Goal: Task Accomplishment & Management: Complete application form

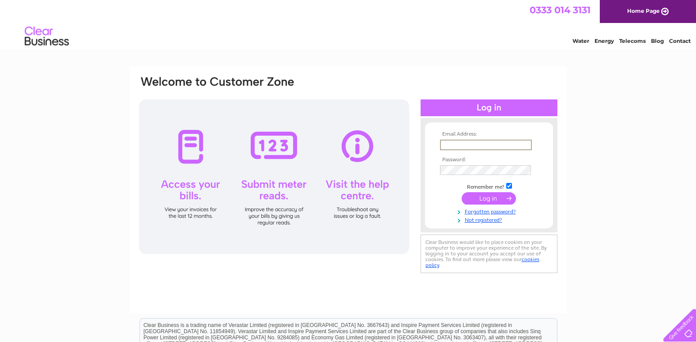
type input "[PERSON_NAME][EMAIL_ADDRESS][DOMAIN_NAME]"
click at [494, 199] on input "submit" at bounding box center [489, 197] width 54 height 12
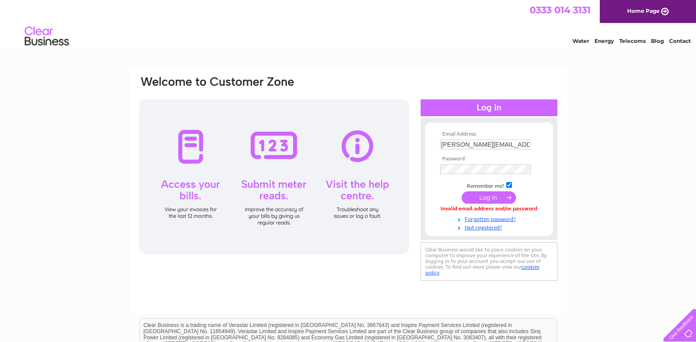
click at [501, 200] on input "submit" at bounding box center [489, 197] width 54 height 12
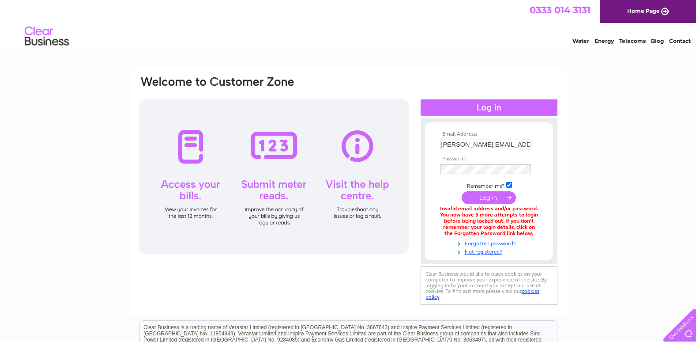
click at [504, 244] on link "Forgotten password?" at bounding box center [490, 242] width 100 height 8
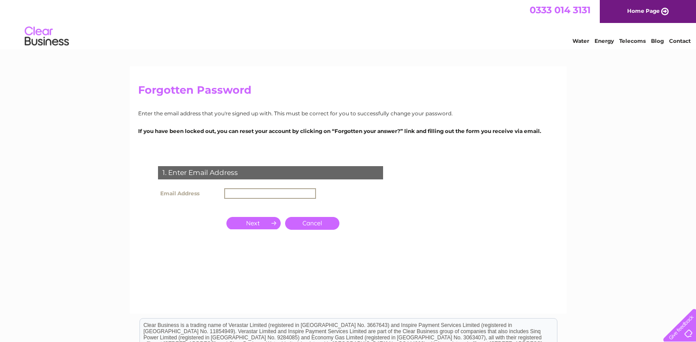
click at [234, 192] on input "text" at bounding box center [270, 193] width 92 height 11
type input "[PERSON_NAME][EMAIL_ADDRESS][DOMAIN_NAME]"
click at [260, 221] on input "button" at bounding box center [253, 222] width 54 height 12
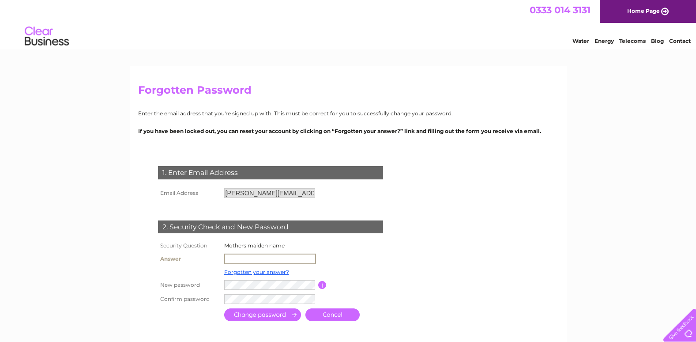
click at [238, 257] on input "text" at bounding box center [270, 258] width 92 height 11
type input "gemmell"
click at [283, 315] on input "submit" at bounding box center [262, 313] width 77 height 13
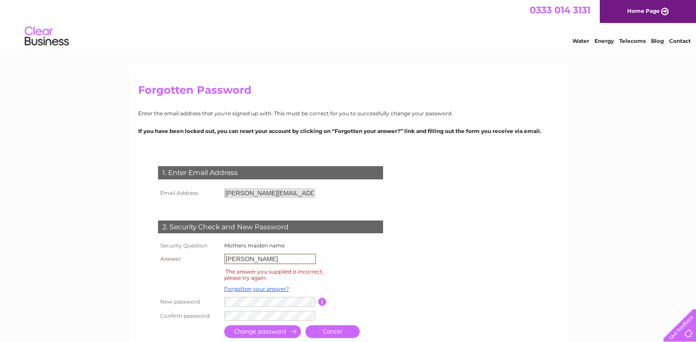
click at [254, 257] on input "[PERSON_NAME]" at bounding box center [270, 258] width 92 height 11
click at [274, 290] on link "Forgotten your answer?" at bounding box center [256, 288] width 65 height 7
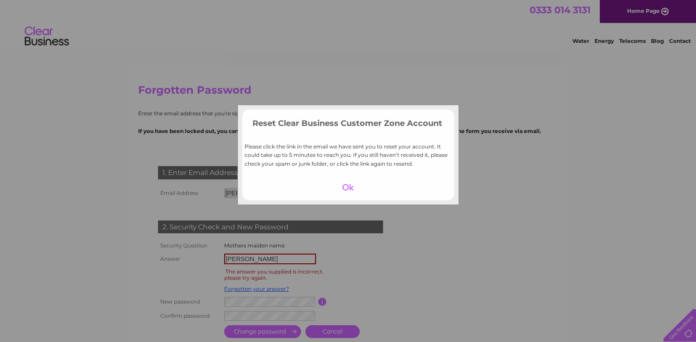
click at [351, 184] on div at bounding box center [348, 187] width 54 height 12
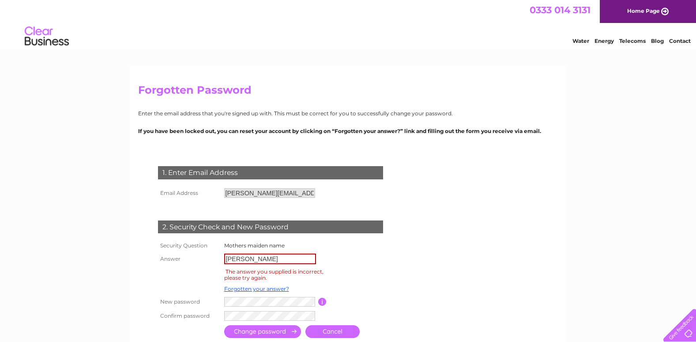
click at [258, 256] on input "gemmell" at bounding box center [270, 258] width 92 height 11
type input "g"
type input "gemmell"
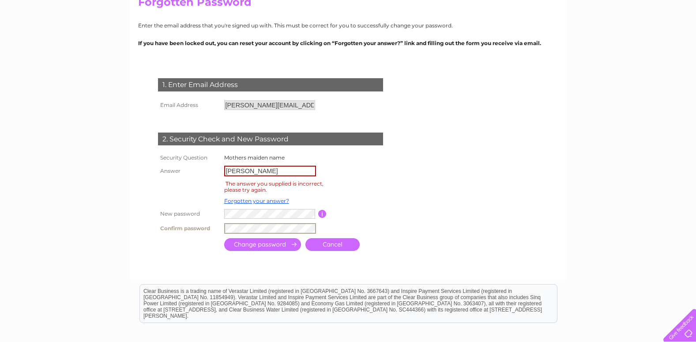
scroll to position [88, 0]
click at [273, 243] on input "submit" at bounding box center [262, 243] width 77 height 13
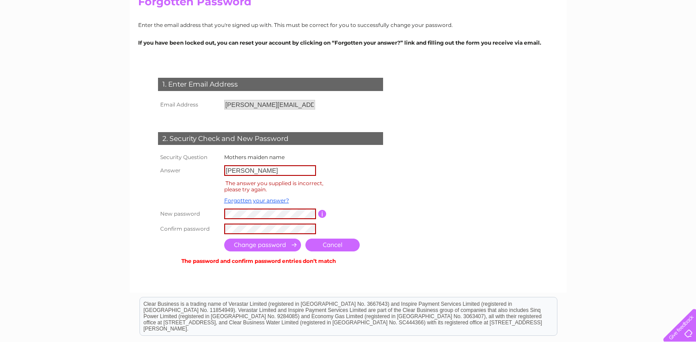
click at [269, 242] on input "submit" at bounding box center [262, 244] width 77 height 13
click at [261, 248] on input "submit" at bounding box center [262, 244] width 77 height 13
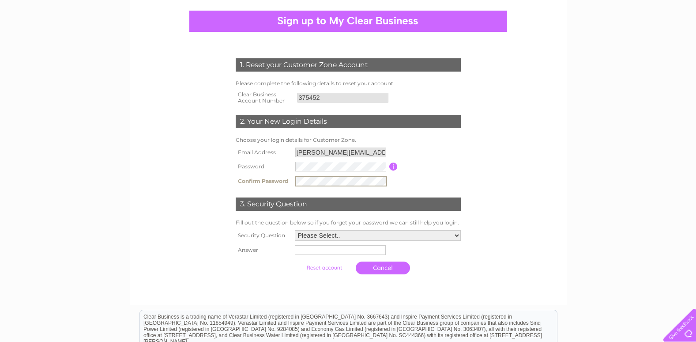
scroll to position [88, 0]
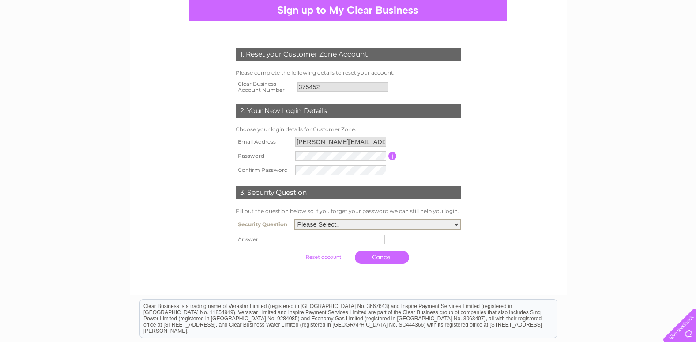
click at [457, 223] on select "Please Select.. In what town or city was your first job? In what town or city d…" at bounding box center [377, 223] width 167 height 11
select select "2"
click at [294, 219] on select "Please Select.. In what town or city was your first job? In what town or city d…" at bounding box center [377, 223] width 167 height 11
click at [308, 240] on input "text" at bounding box center [341, 238] width 92 height 11
type input "newton stewart"
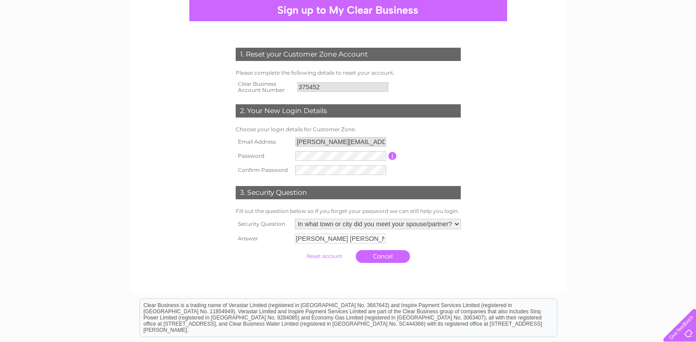
click at [327, 257] on input "submit" at bounding box center [324, 256] width 54 height 12
